Goal: Task Accomplishment & Management: Complete application form

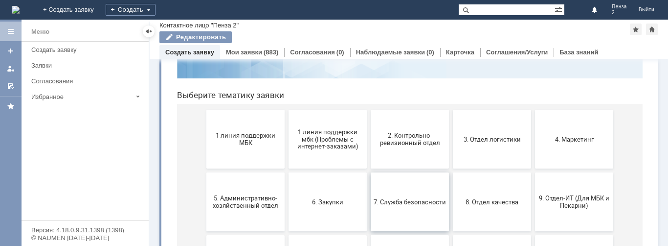
scroll to position [118, 0]
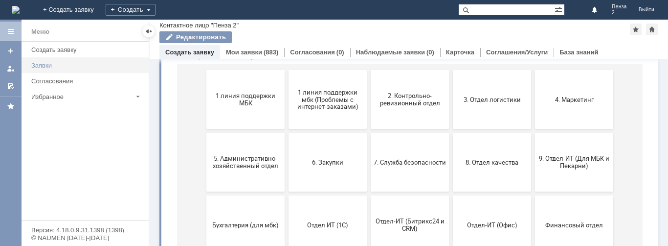
click at [71, 64] on div "Заявки" at bounding box center [87, 65] width 112 height 7
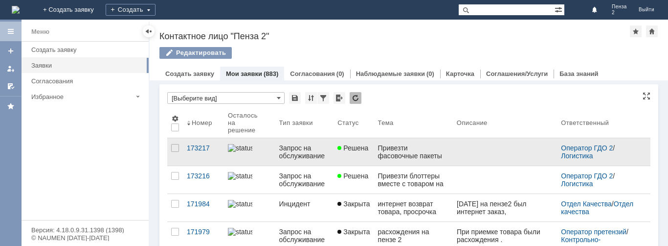
scroll to position [49, 0]
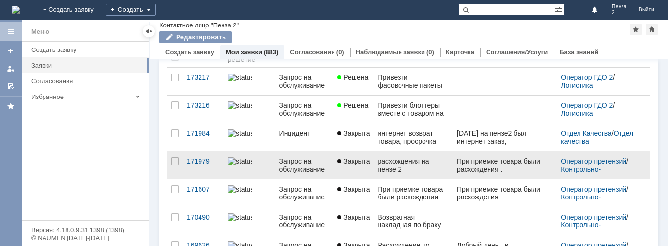
click at [422, 164] on div "расхождения на пензе 2" at bounding box center [413, 165] width 71 height 16
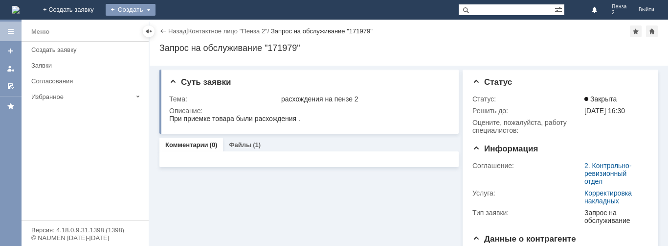
click at [156, 10] on div "Создать" at bounding box center [131, 10] width 50 height 12
click at [182, 25] on link "Заявка" at bounding box center [145, 29] width 74 height 12
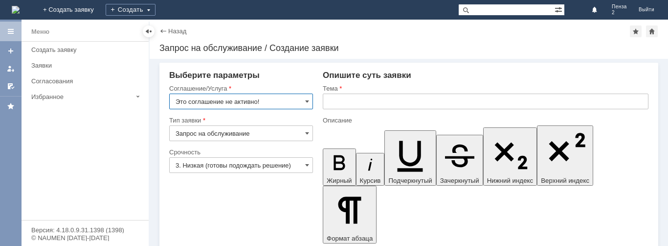
click at [298, 132] on input "Запрос на обслуживание" at bounding box center [241, 133] width 144 height 16
click at [296, 108] on input "Это соглашение не активно!" at bounding box center [241, 101] width 144 height 16
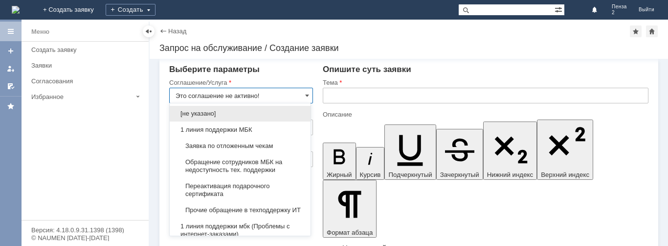
type input "Запрос на обслуживание"
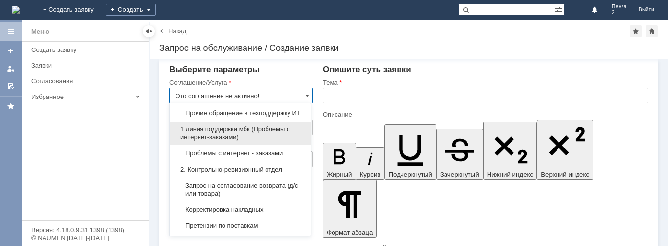
scroll to position [98, 0]
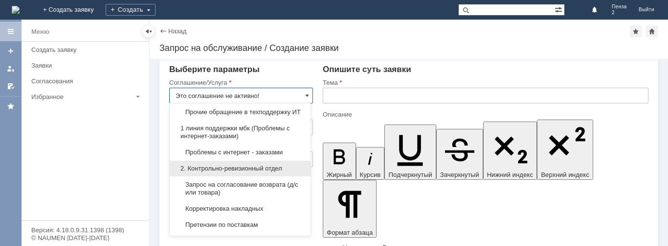
click at [266, 172] on div "2. Контрольно-ревизионный отдел" at bounding box center [240, 168] width 141 height 16
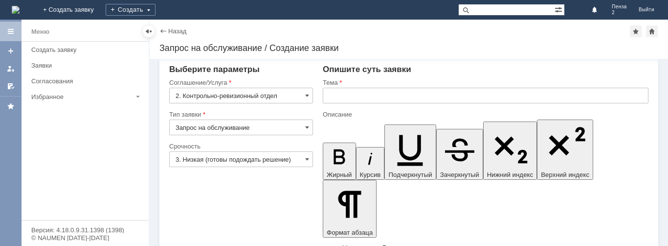
type input "2. Контрольно-ревизионный отдел"
click at [276, 127] on input "Запрос на обслуживание" at bounding box center [241, 127] width 144 height 16
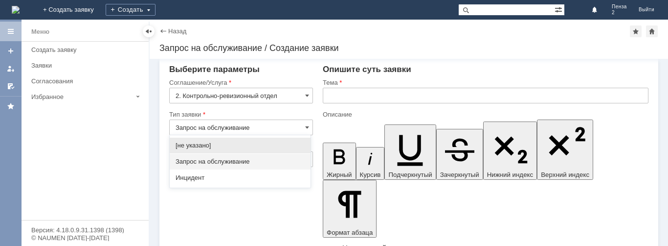
click at [225, 158] on span "Запрос на обслуживание" at bounding box center [240, 162] width 129 height 8
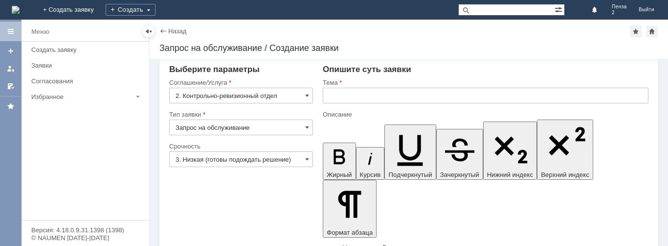
type input "Запрос на обслуживание"
click at [274, 159] on input "3. Низкая (готовы подождать решение)" at bounding box center [241, 159] width 144 height 16
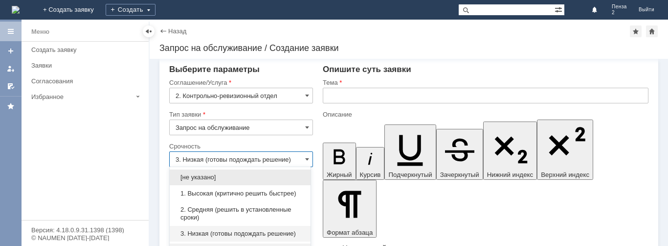
scroll to position [25, 0]
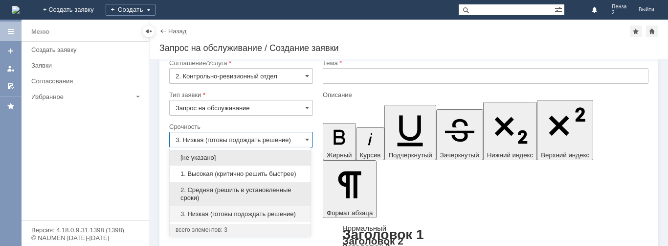
click at [263, 191] on span "2. Средняя (решить в установленные сроки)" at bounding box center [240, 194] width 129 height 16
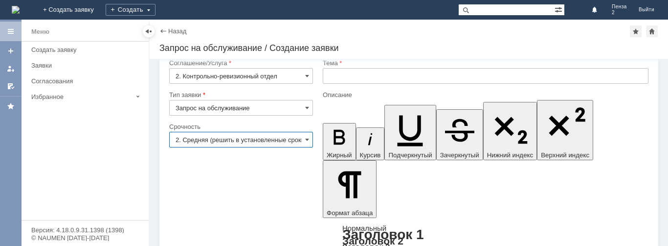
type input "2. Средняя (решить в установленные сроки)"
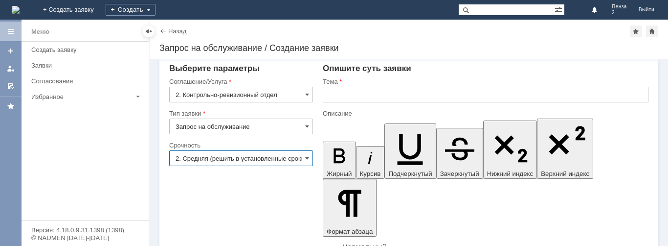
scroll to position [0, 0]
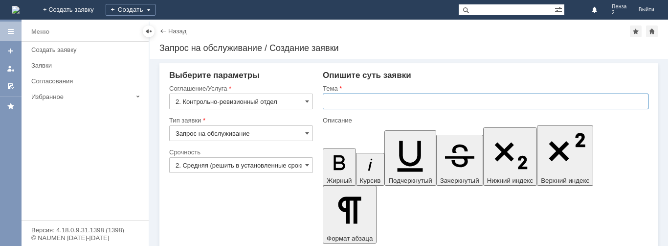
click at [358, 103] on input "text" at bounding box center [486, 101] width 326 height 16
type input "пенза"
click at [53, 63] on div "Заявки" at bounding box center [87, 65] width 112 height 7
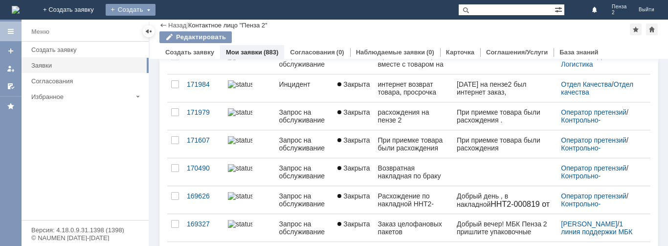
click at [156, 9] on div "Создать" at bounding box center [131, 10] width 50 height 12
click at [182, 32] on link "Заявка" at bounding box center [145, 29] width 74 height 12
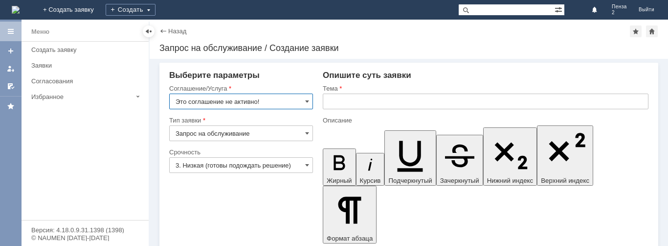
click at [279, 100] on input "Это соглашение не активно!" at bounding box center [241, 101] width 144 height 16
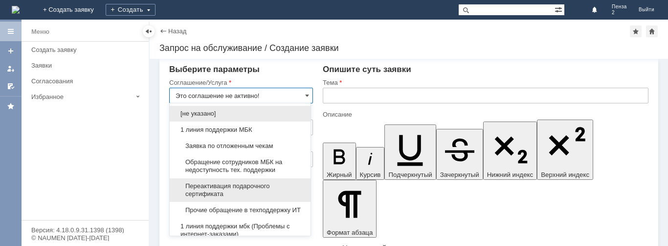
scroll to position [98, 0]
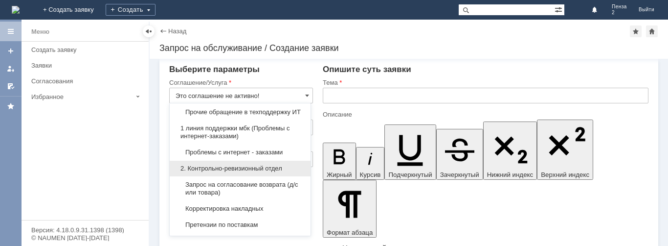
click at [258, 172] on span "2. Контрольно-ревизионный отдел" at bounding box center [240, 168] width 129 height 8
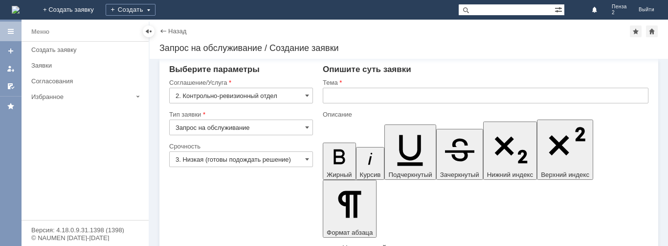
type input "2. Контрольно-ревизионный отдел"
click at [252, 158] on input "3. Низкая (готовы подождать решение)" at bounding box center [241, 159] width 144 height 16
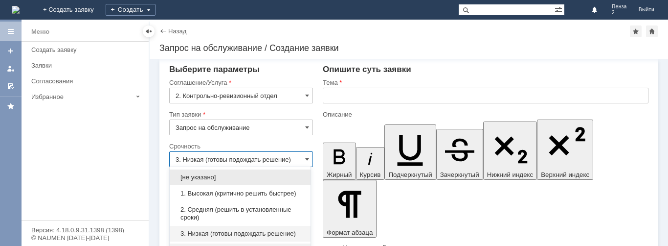
scroll to position [25, 0]
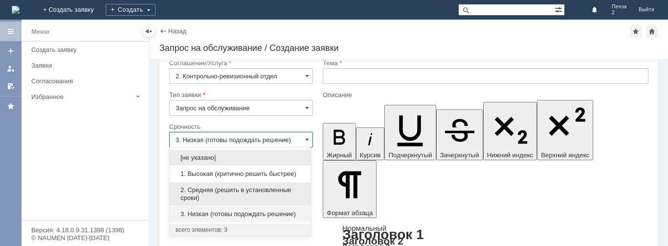
click at [243, 191] on span "2. Средняя (решить в установленные сроки)" at bounding box center [240, 194] width 129 height 16
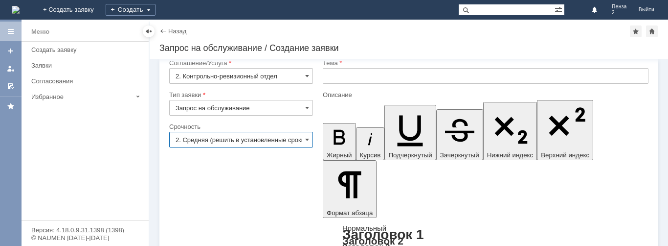
type input "2. Средняя (решить в установленные сроки)"
click at [264, 105] on input "Запрос на обслуживание" at bounding box center [241, 108] width 144 height 16
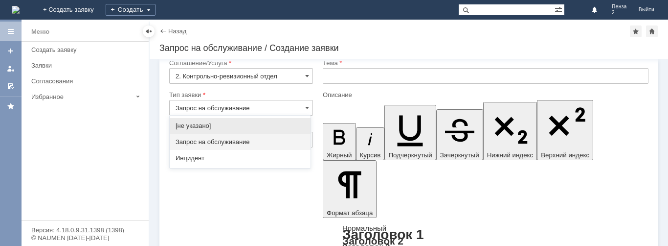
click at [264, 105] on input "Запрос на обслуживание" at bounding box center [241, 108] width 144 height 16
click at [237, 139] on span "Запрос на обслуживание" at bounding box center [240, 142] width 129 height 8
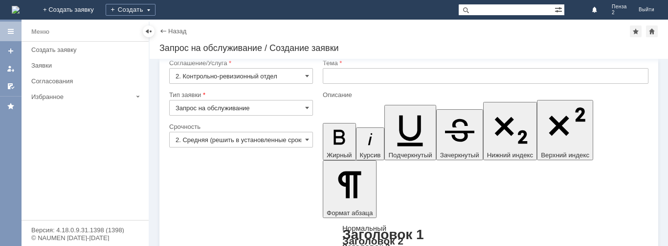
type input "Запрос на обслуживание"
click at [365, 75] on input "text" at bounding box center [486, 76] width 326 height 16
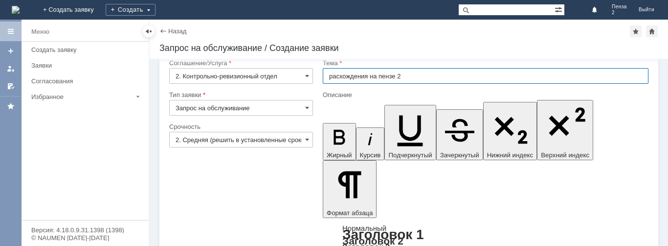
type input "расхождения на пензе 2"
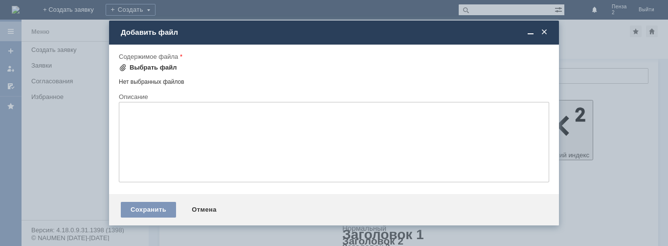
click at [150, 66] on div "Выбрать файл" at bounding box center [153, 68] width 47 height 8
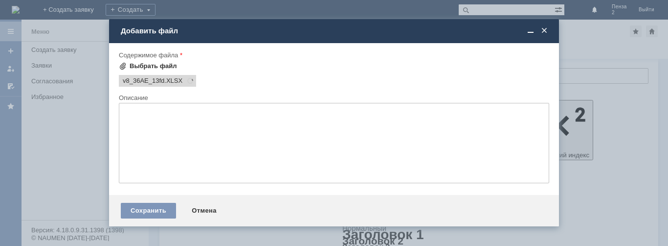
scroll to position [0, 0]
click at [157, 209] on div "Сохранить" at bounding box center [148, 211] width 55 height 16
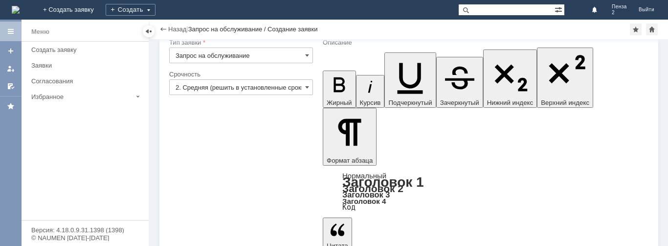
scroll to position [57, 0]
